Goal: Communication & Community: Share content

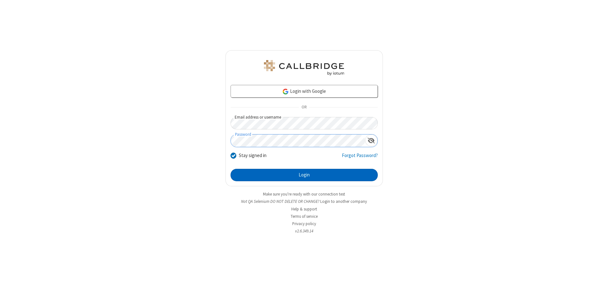
click at [304, 175] on button "Login" at bounding box center [303, 175] width 147 height 13
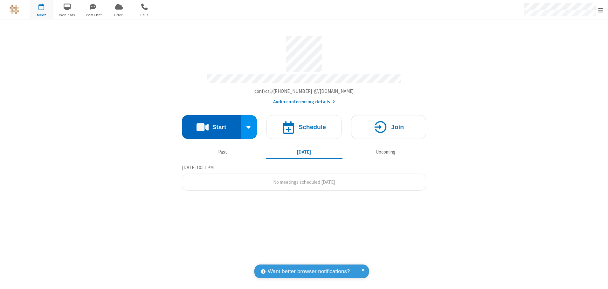
click at [211, 125] on button "Start" at bounding box center [211, 127] width 59 height 24
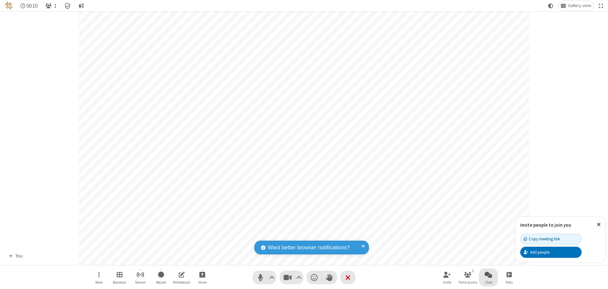
click at [488, 274] on span "Open chat" at bounding box center [488, 274] width 8 height 8
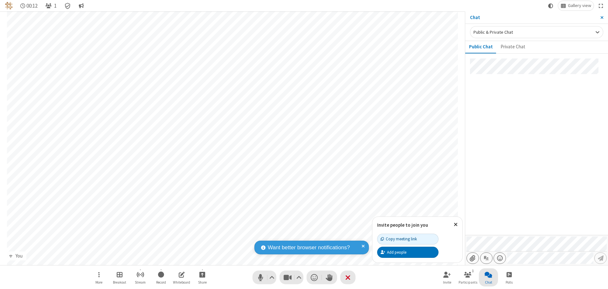
type input "C:\fakepath\doc_test.docx"
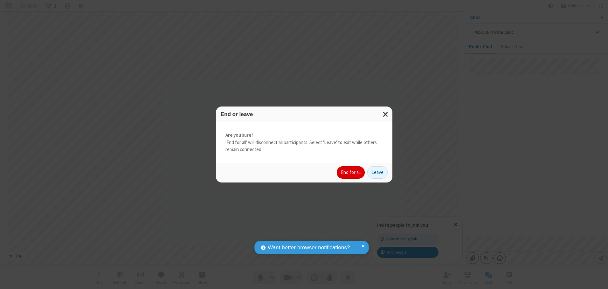
click at [351, 172] on button "End for all" at bounding box center [351, 172] width 28 height 13
